Goal: Entertainment & Leisure: Consume media (video, audio)

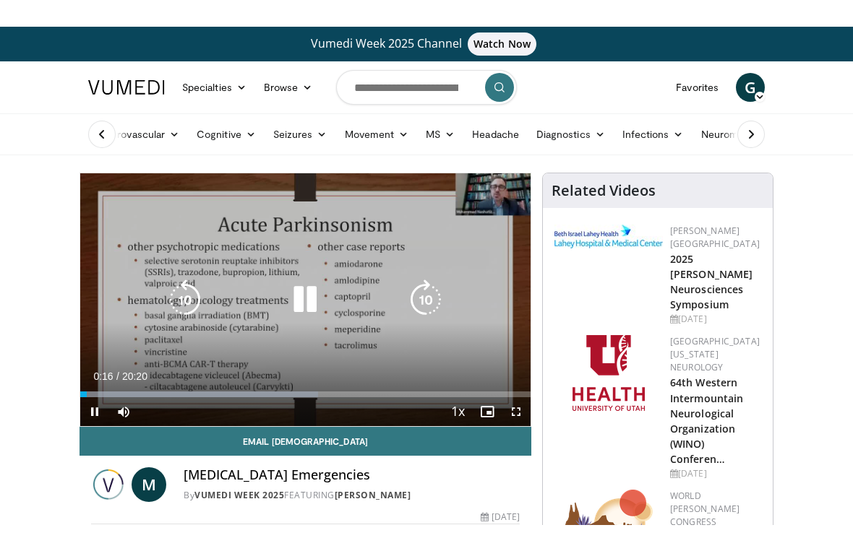
scroll to position [17, 0]
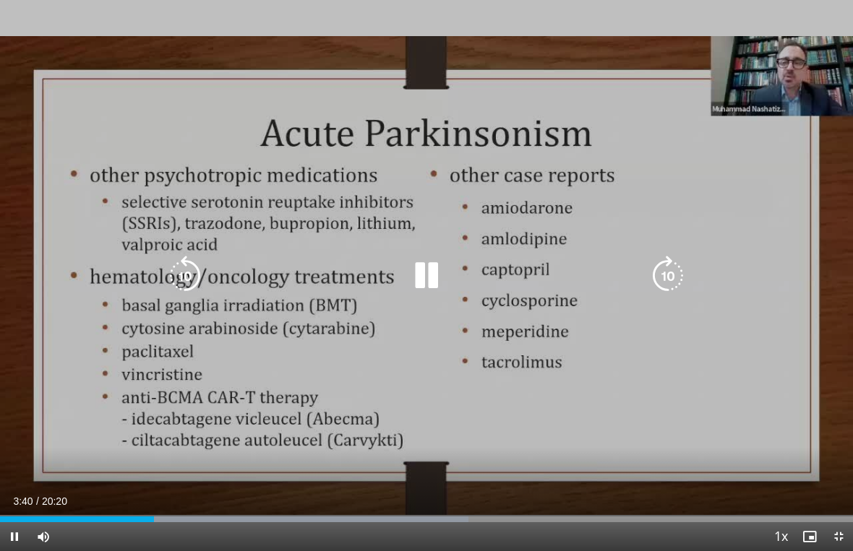
click at [660, 190] on div "10 seconds Tap to unmute" at bounding box center [426, 275] width 853 height 551
click at [154, 498] on div "Progress Bar" at bounding box center [248, 520] width 468 height 6
click at [155, 498] on div "Progress Bar" at bounding box center [78, 520] width 156 height 6
click at [143, 498] on div "Loaded : 16.55%" at bounding box center [426, 520] width 853 height 6
click at [285, 498] on div "Loaded : 67.19%" at bounding box center [426, 516] width 853 height 14
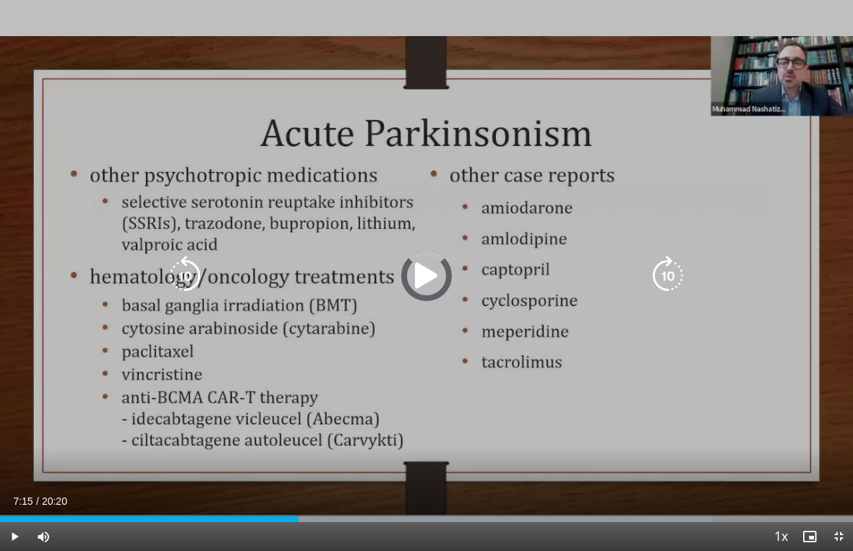
click at [305, 498] on div "Progress Bar" at bounding box center [490, 520] width 446 height 6
click at [309, 498] on div "Progress Bar" at bounding box center [154, 520] width 309 height 6
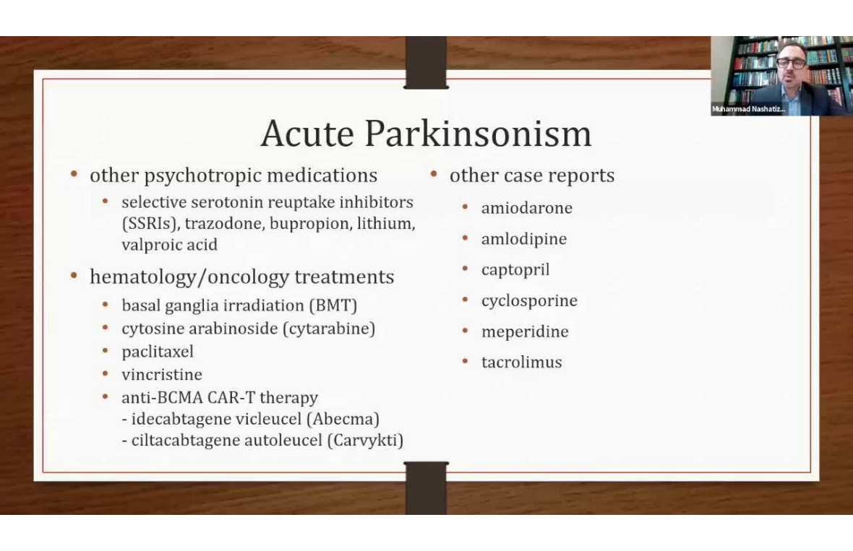
click at [799, 257] on div "10 seconds Tap to unmute" at bounding box center [426, 275] width 853 height 551
click at [188, 296] on icon "Video Player" at bounding box center [185, 276] width 40 height 40
click at [590, 431] on div "10 seconds Tap to unmute" at bounding box center [426, 275] width 853 height 551
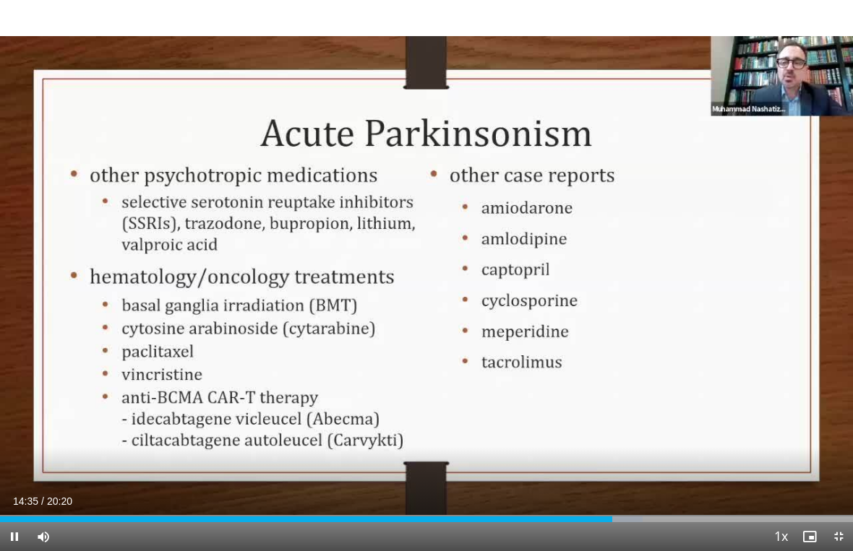
click at [616, 498] on div "Progress Bar" at bounding box center [626, 520] width 33 height 6
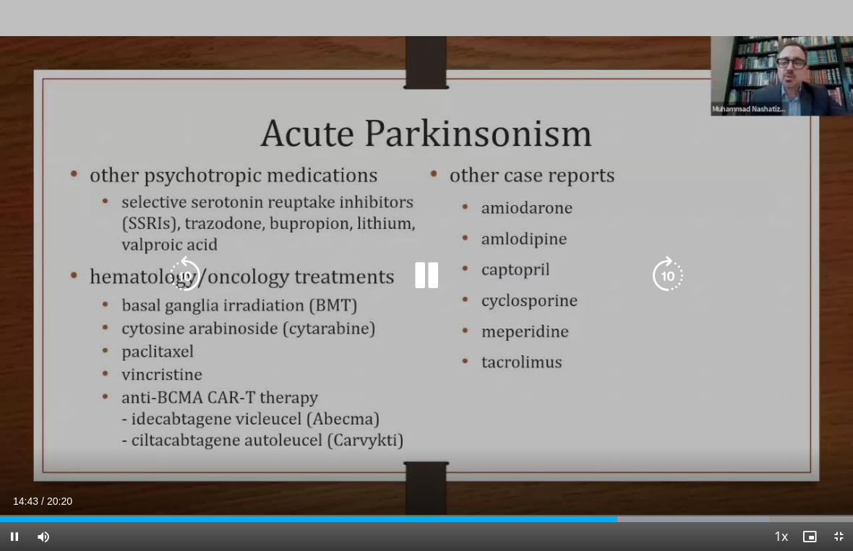
click at [614, 498] on div "Progress Bar" at bounding box center [308, 520] width 617 height 6
click at [627, 498] on div "Progress Bar" at bounding box center [702, 520] width 184 height 6
click at [647, 498] on div "Progress Bar" at bounding box center [717, 520] width 215 height 6
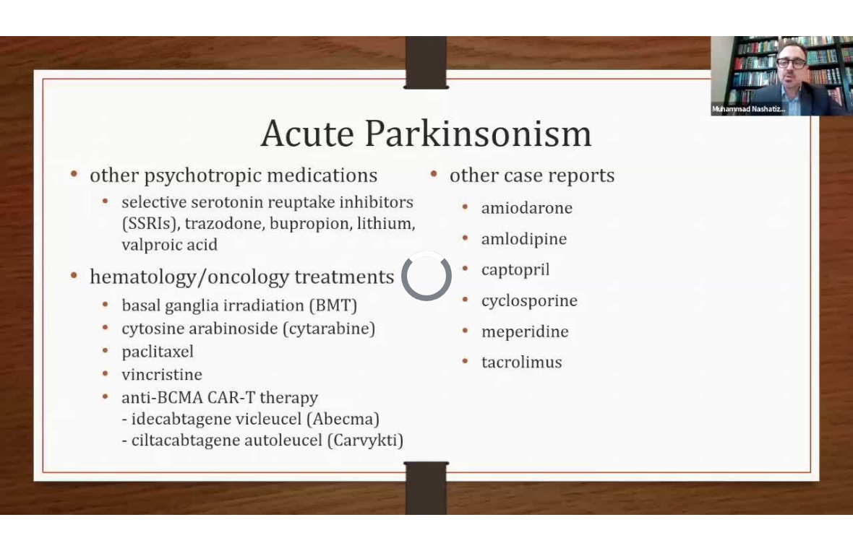
click at [729, 498] on div "Progress Bar" at bounding box center [731, 549] width 243 height 6
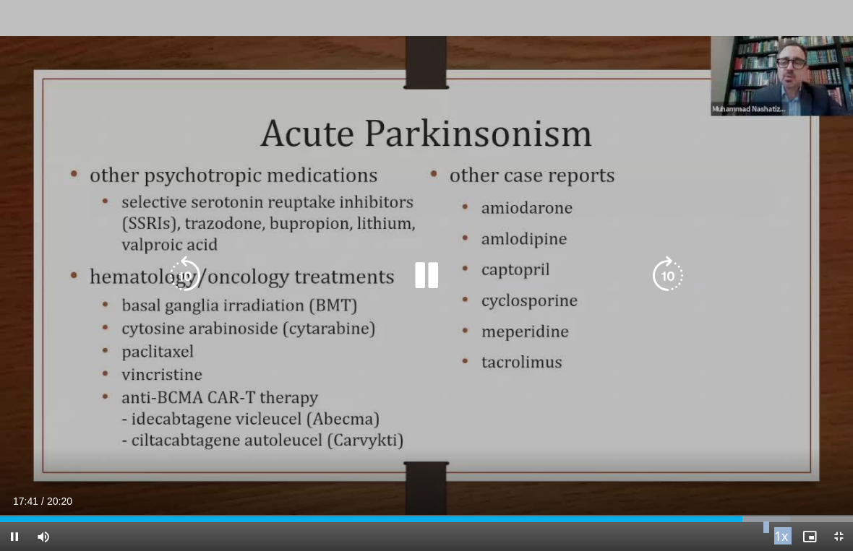
click at [733, 498] on div "Progress Bar" at bounding box center [734, 520] width 111 height 6
click at [188, 279] on icon "Video Player" at bounding box center [185, 276] width 40 height 40
click at [186, 278] on icon "Video Player" at bounding box center [185, 276] width 40 height 40
click at [187, 275] on icon "Video Player" at bounding box center [185, 276] width 40 height 40
click at [191, 279] on icon "Video Player" at bounding box center [185, 276] width 40 height 40
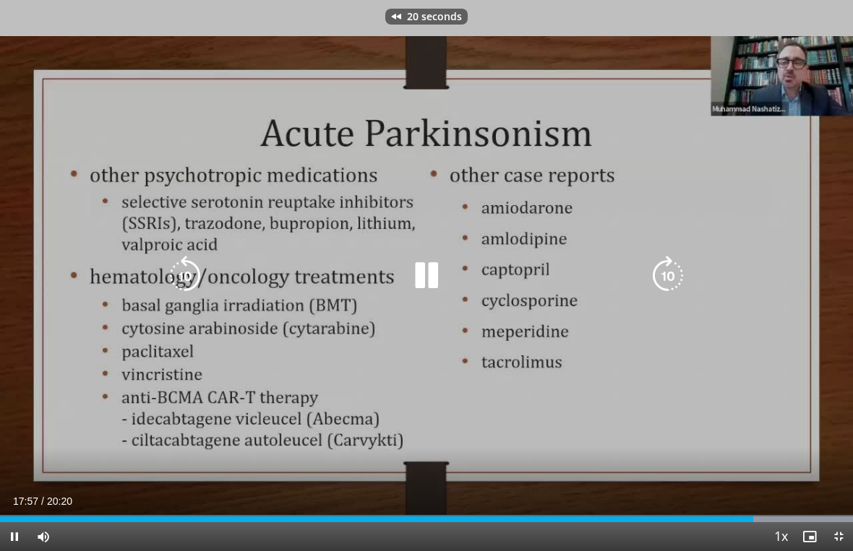
click at [191, 282] on icon "Video Player" at bounding box center [185, 276] width 40 height 40
click at [185, 276] on icon "Video Player" at bounding box center [185, 276] width 40 height 40
click at [178, 280] on icon "Video Player" at bounding box center [185, 276] width 40 height 40
click at [191, 275] on icon "Video Player" at bounding box center [185, 276] width 40 height 40
click at [188, 273] on icon "Video Player" at bounding box center [185, 276] width 40 height 40
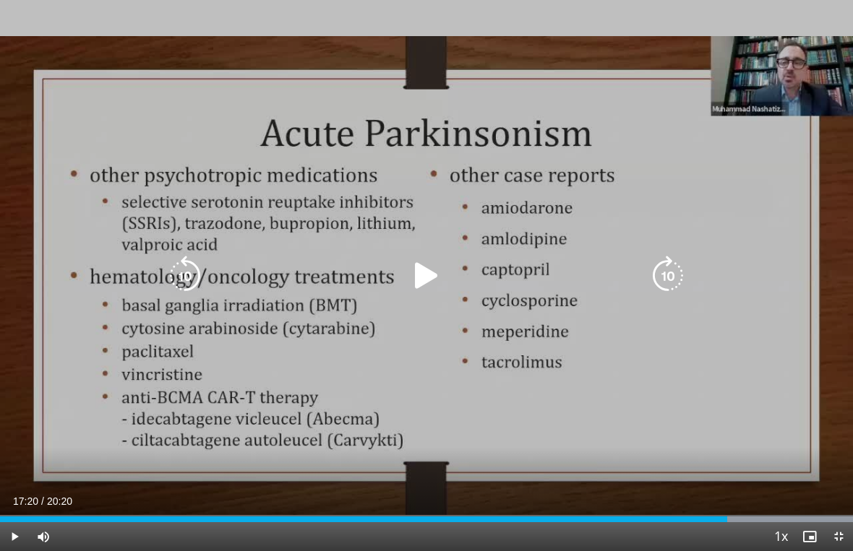
click at [684, 276] on icon "Video Player" at bounding box center [667, 276] width 40 height 40
click at [670, 275] on icon "Video Player" at bounding box center [667, 276] width 40 height 40
click at [676, 277] on icon "Video Player" at bounding box center [667, 276] width 40 height 40
click at [415, 285] on icon "Video Player" at bounding box center [426, 276] width 40 height 40
click at [182, 290] on icon "Video Player" at bounding box center [185, 276] width 40 height 40
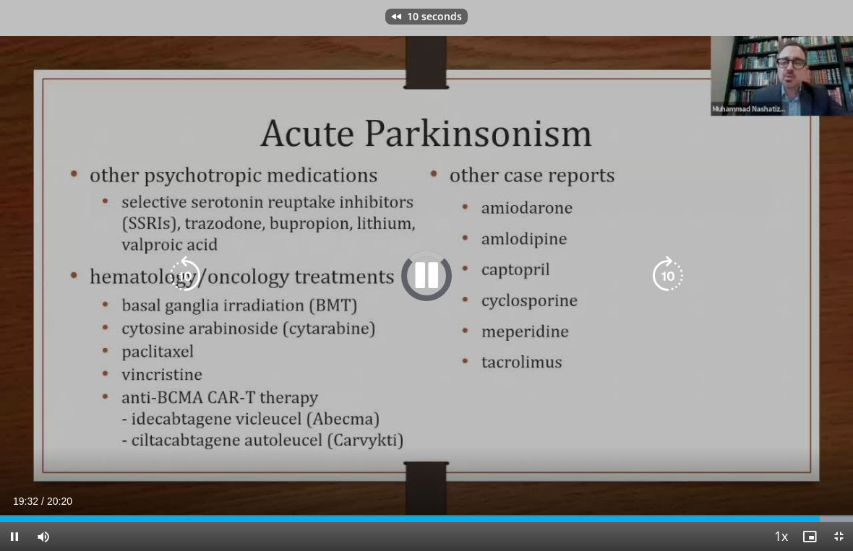
click at [186, 279] on icon "Video Player" at bounding box center [185, 276] width 40 height 40
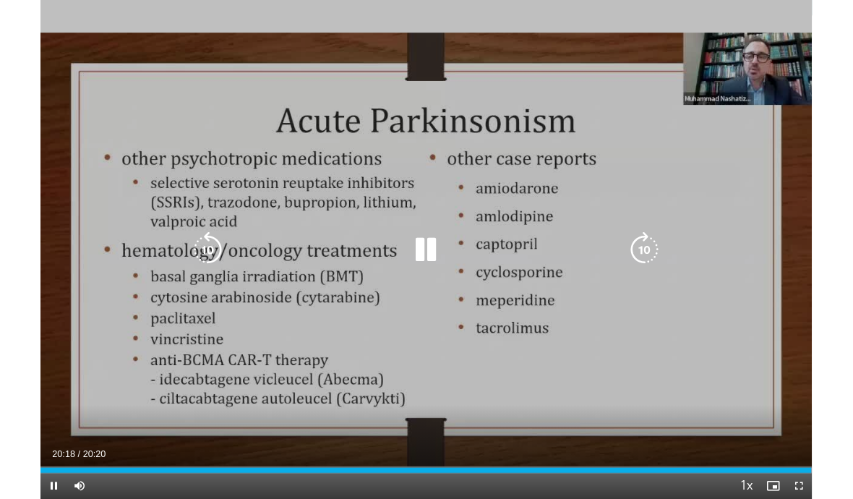
scroll to position [0, 0]
